Goal: Transaction & Acquisition: Purchase product/service

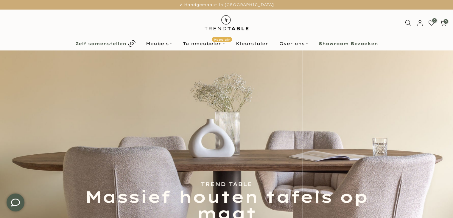
type input "****"
click at [88, 46] on link "Zelf samenstellen" at bounding box center [105, 43] width 71 height 10
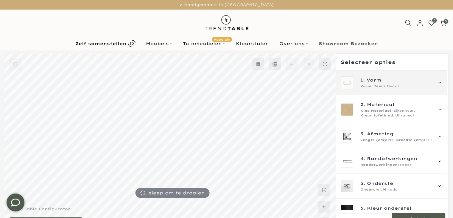
type input "****"
click at [377, 83] on span "Vorm" at bounding box center [374, 80] width 15 height 7
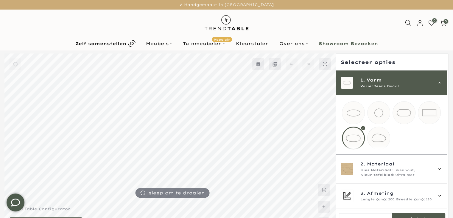
click at [377, 83] on span "Vorm" at bounding box center [374, 80] width 15 height 7
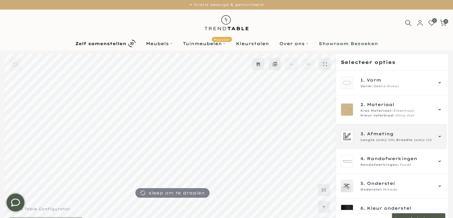
click at [400, 141] on span "Breedte (cm):" at bounding box center [410, 139] width 29 height 5
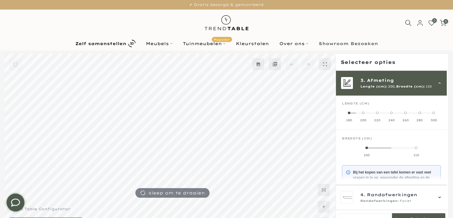
scroll to position [54, 0]
click at [387, 114] on label "240" at bounding box center [391, 116] width 14 height 12
click at [378, 113] on label "220" at bounding box center [377, 116] width 14 height 12
click at [358, 154] on div "100" at bounding box center [358, 155] width 33 height 4
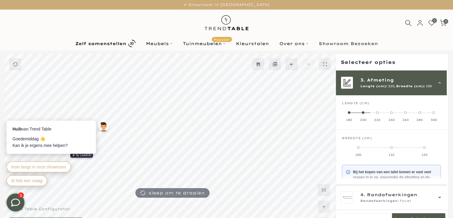
click at [359, 117] on label "200" at bounding box center [363, 116] width 14 height 12
click at [406, 150] on label "110" at bounding box center [416, 151] width 49 height 12
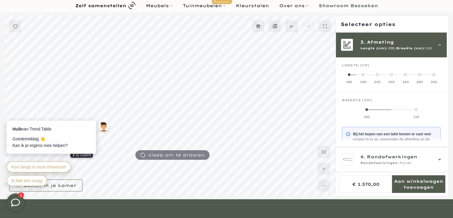
scroll to position [89, 0]
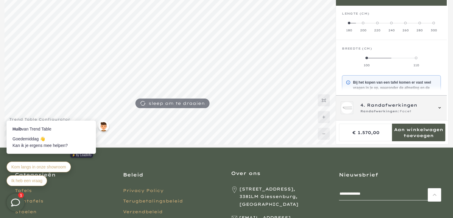
click at [370, 113] on span "Randafwerkingen:" at bounding box center [380, 111] width 39 height 5
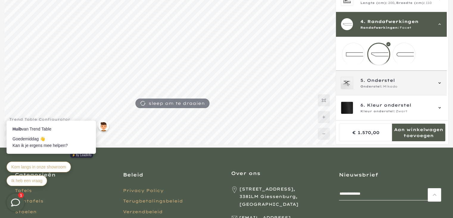
click at [371, 83] on span "Onderstel" at bounding box center [381, 80] width 28 height 7
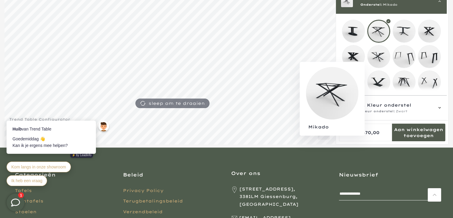
scroll to position [103, 0]
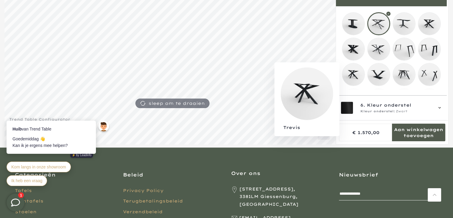
click at [350, 78] on mmq-loader at bounding box center [353, 74] width 22 height 22
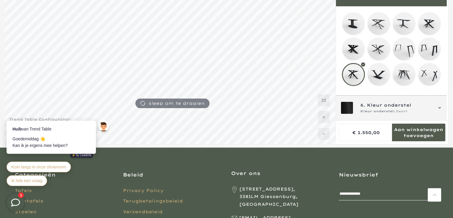
click at [378, 104] on span "Kleur onderstel" at bounding box center [389, 105] width 44 height 7
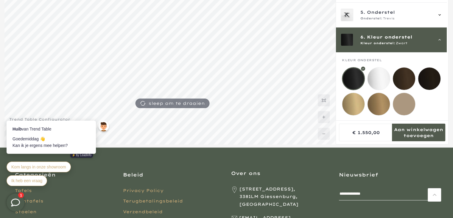
click at [374, 41] on span "Kleur onderstel:" at bounding box center [378, 43] width 35 height 5
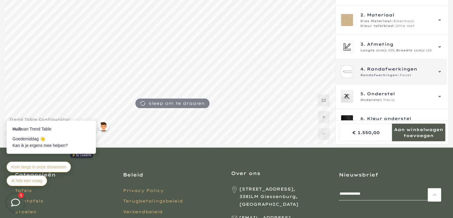
click at [387, 81] on div "4. Randafwerkingen Randafwerkingen: Facet" at bounding box center [391, 71] width 111 height 25
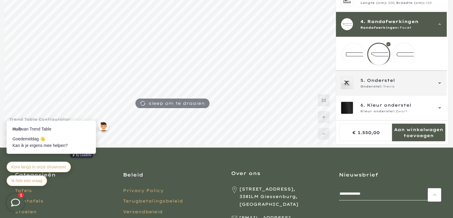
scroll to position [52, 0]
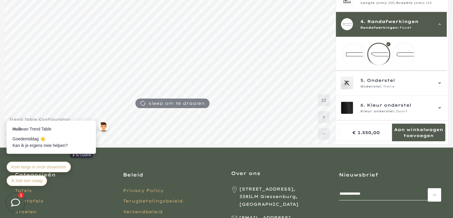
click at [354, 65] on mmq-components-mapper at bounding box center [391, 54] width 111 height 34
click at [354, 63] on mmq-components-mapper at bounding box center [391, 54] width 111 height 34
click at [355, 59] on mmq-loader at bounding box center [353, 54] width 22 height 22
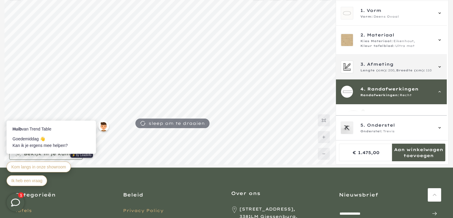
scroll to position [60, 0]
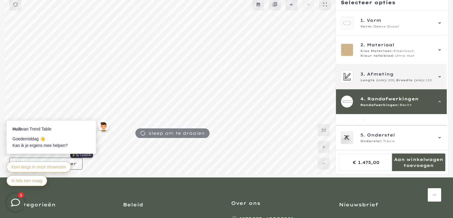
click at [373, 72] on span "Afmeting" at bounding box center [380, 74] width 27 height 7
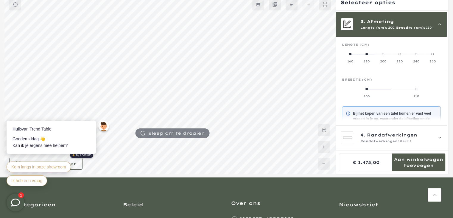
scroll to position [54, 0]
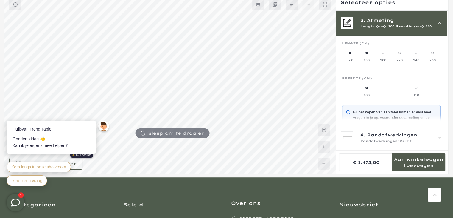
click at [415, 55] on label "240" at bounding box center [416, 56] width 16 height 12
click at [358, 91] on label "100" at bounding box center [358, 91] width 33 height 12
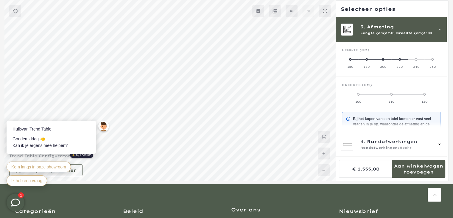
click at [392, 96] on label "110" at bounding box center [391, 98] width 33 height 12
click at [350, 95] on label "100" at bounding box center [358, 98] width 33 height 12
click at [388, 97] on label "110" at bounding box center [391, 98] width 33 height 12
click at [365, 98] on label "100" at bounding box center [358, 98] width 33 height 12
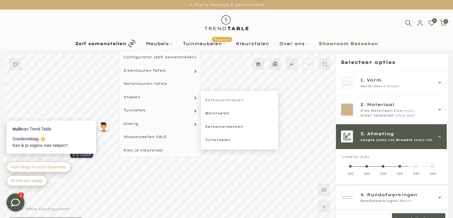
click at [235, 99] on link "Eetkamerstoelen" at bounding box center [239, 99] width 77 height 13
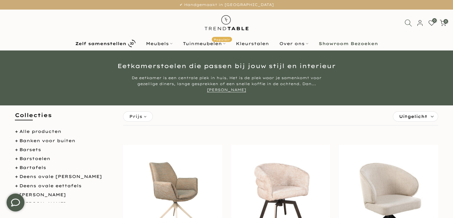
type input "****"
click at [409, 23] on icon at bounding box center [408, 22] width 7 height 7
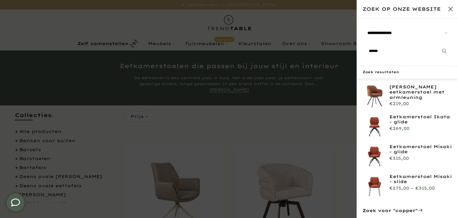
type input "******"
click at [378, 93] on img at bounding box center [374, 96] width 24 height 24
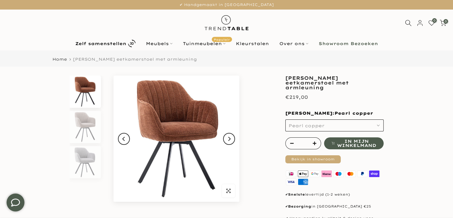
scroll to position [30, 0]
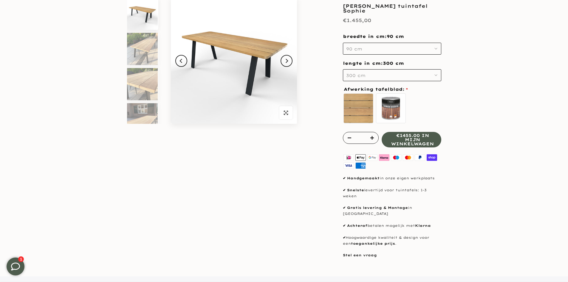
scroll to position [89, 0]
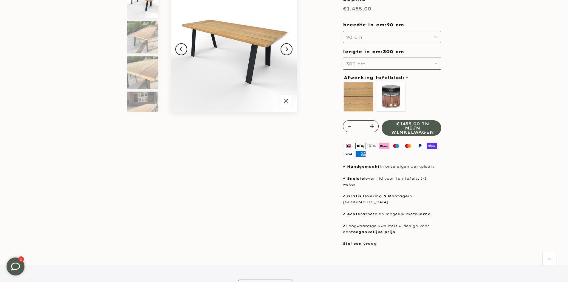
type input "****"
drag, startPoint x: 369, startPoint y: 179, endPoint x: 422, endPoint y: 180, distance: 53.0
click at [422, 180] on p "✔ Snelste levertijd voor tuintafels: 1-3 weken" at bounding box center [392, 182] width 98 height 12
click at [448, 180] on div "**********" at bounding box center [284, 116] width 358 height 260
